Goal: Task Accomplishment & Management: Manage account settings

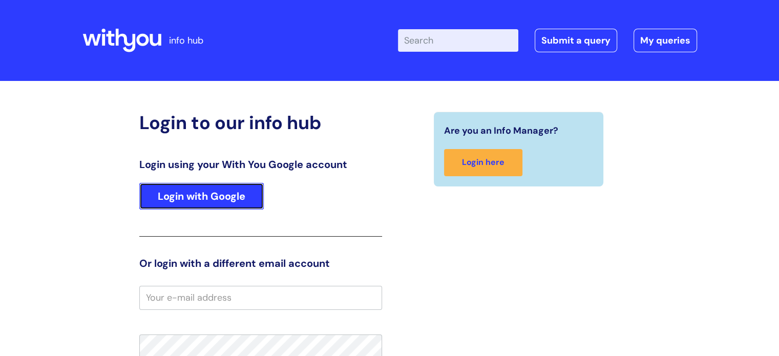
click at [170, 203] on link "Login with Google" at bounding box center [201, 196] width 124 height 27
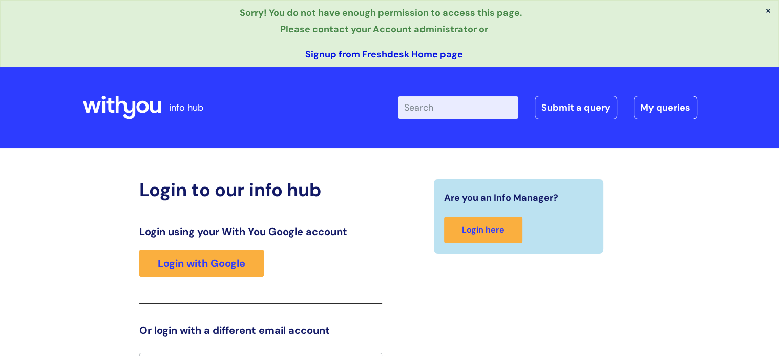
click at [373, 52] on link "Signup from Freshdesk Home page" at bounding box center [384, 54] width 158 height 12
